Goal: Task Accomplishment & Management: Manage account settings

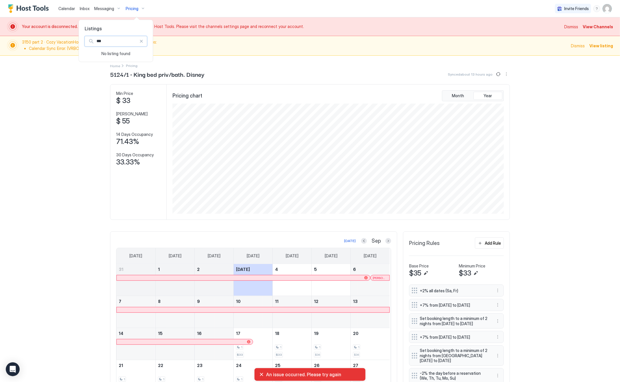
scroll to position [111, 332]
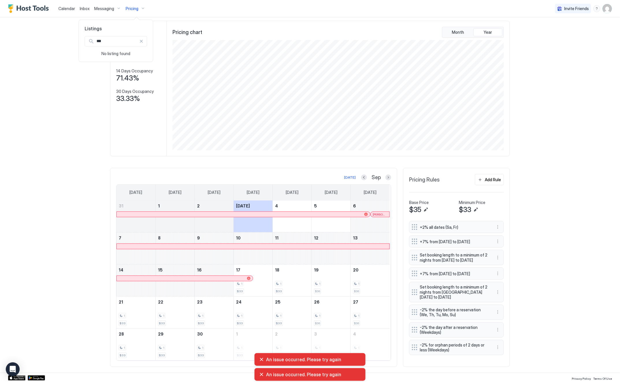
click at [143, 41] on div at bounding box center [141, 41] width 4 height 4
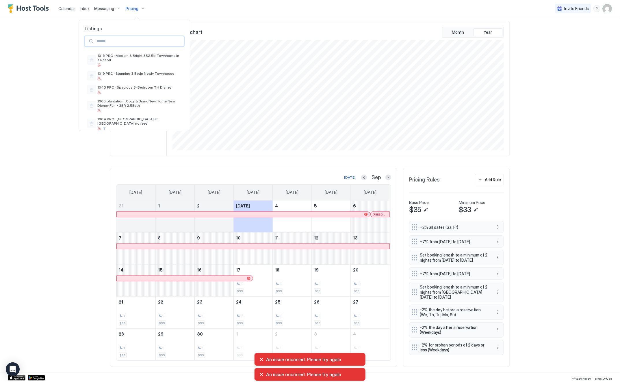
click at [129, 41] on input "Input Field" at bounding box center [139, 41] width 90 height 10
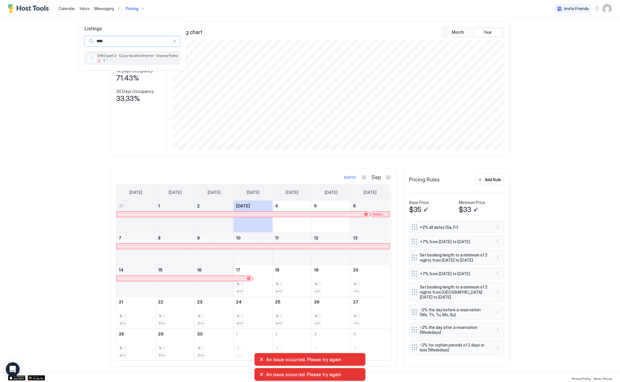
type input "****"
click at [135, 60] on div at bounding box center [137, 60] width 81 height 3
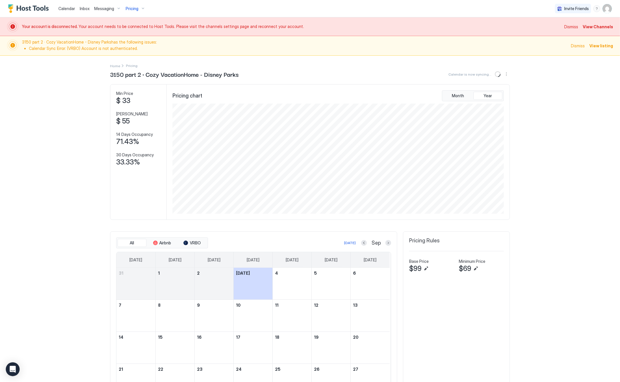
click at [600, 25] on span "View Channels" at bounding box center [598, 27] width 30 height 6
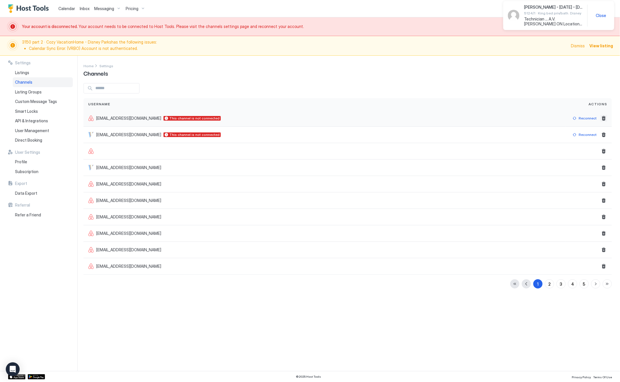
click at [604, 118] on button "Delete" at bounding box center [603, 118] width 7 height 7
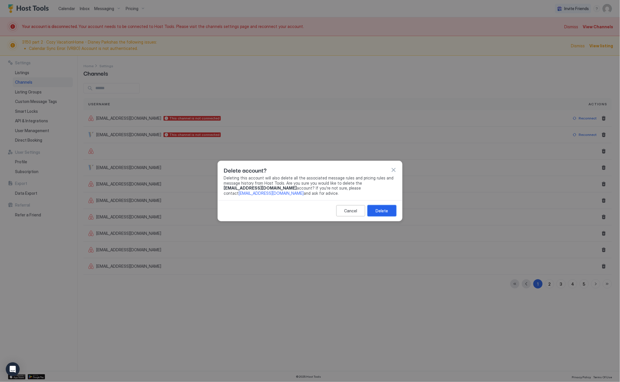
click at [382, 211] on div "Delete" at bounding box center [382, 211] width 12 height 6
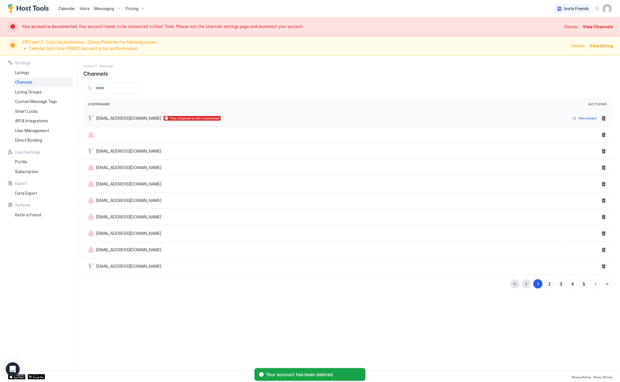
click at [604, 119] on button "Delete" at bounding box center [603, 118] width 7 height 7
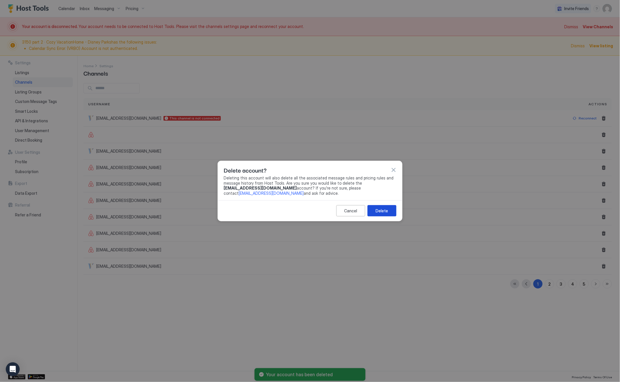
click at [381, 210] on div "Delete" at bounding box center [382, 211] width 12 height 6
